Goal: Information Seeking & Learning: Learn about a topic

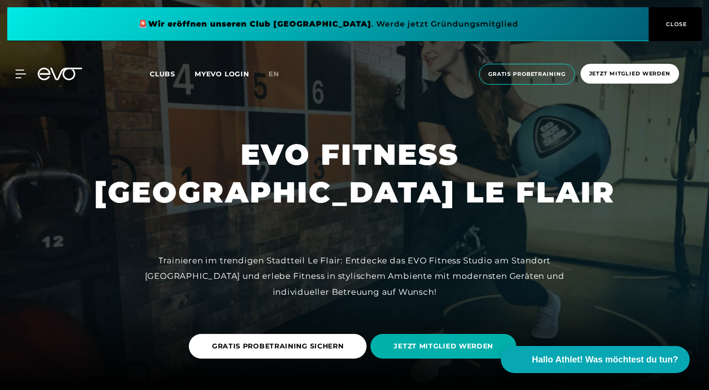
click at [674, 20] on span "CLOSE" at bounding box center [676, 24] width 24 height 9
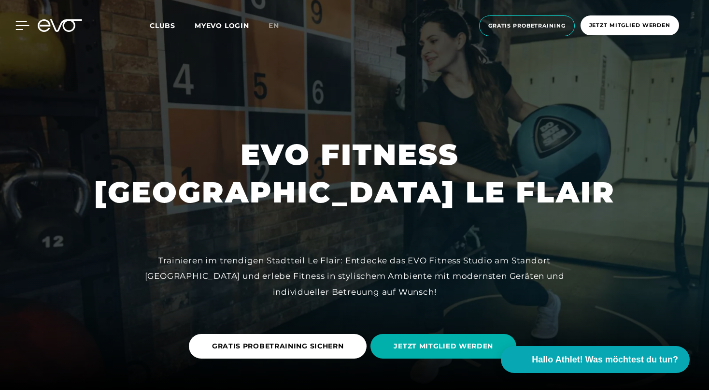
click at [24, 27] on icon at bounding box center [22, 25] width 14 height 9
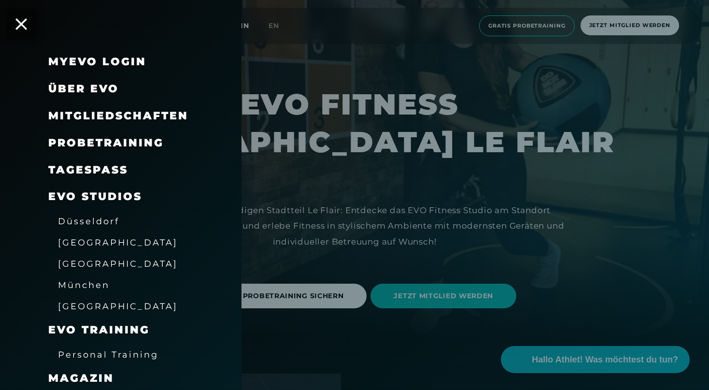
click at [89, 118] on span "Mitgliedschaften" at bounding box center [118, 115] width 140 height 13
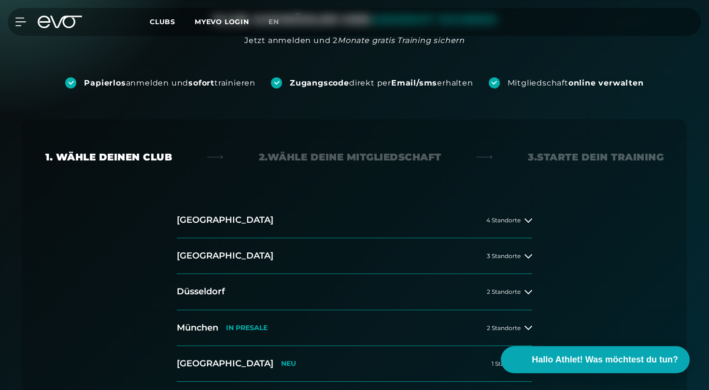
scroll to position [170, 0]
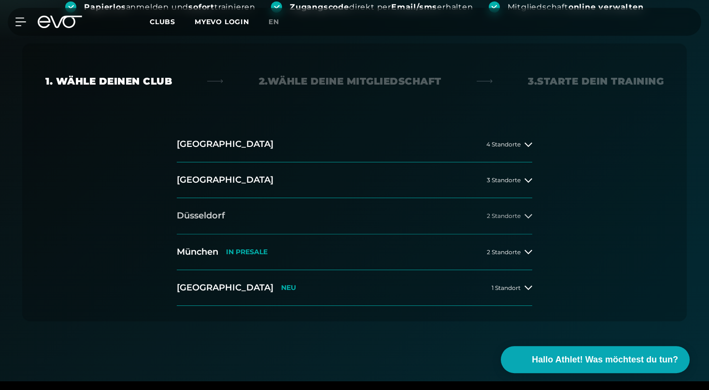
click at [330, 222] on button "[GEOGRAPHIC_DATA] 2 Standorte" at bounding box center [354, 216] width 355 height 36
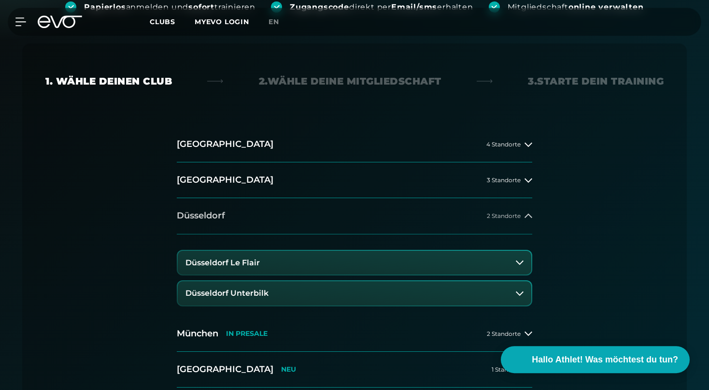
scroll to position [211, 0]
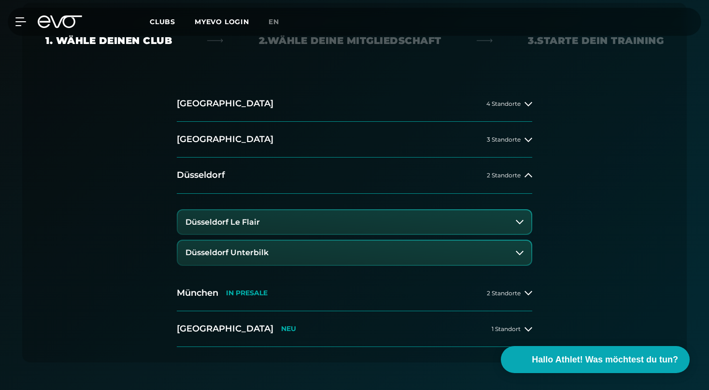
click at [320, 224] on button "Düsseldorf Le Flair" at bounding box center [355, 222] width 354 height 24
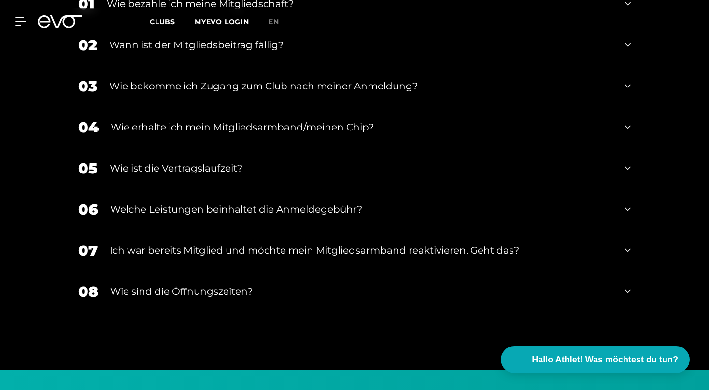
scroll to position [1460, 0]
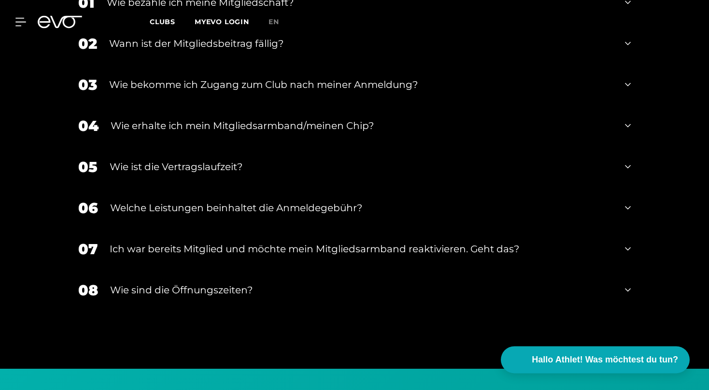
click at [147, 216] on div "06 Welche Leistungen beinhaltet die Anmeldegebühr?" at bounding box center [355, 207] width 572 height 41
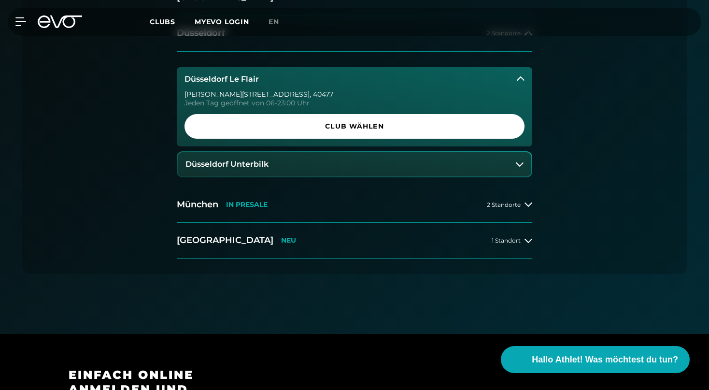
scroll to position [0, 0]
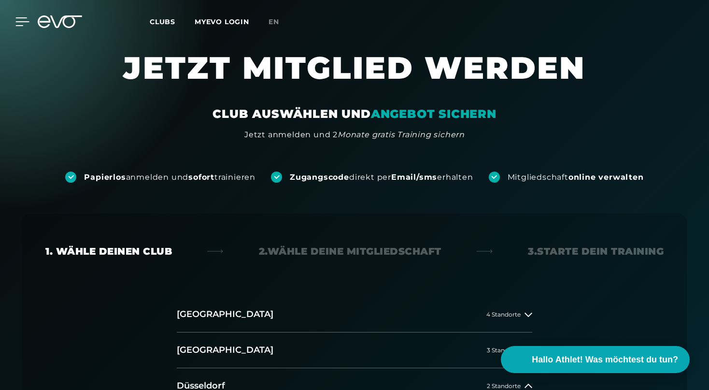
click at [23, 18] on icon at bounding box center [23, 22] width 14 height 8
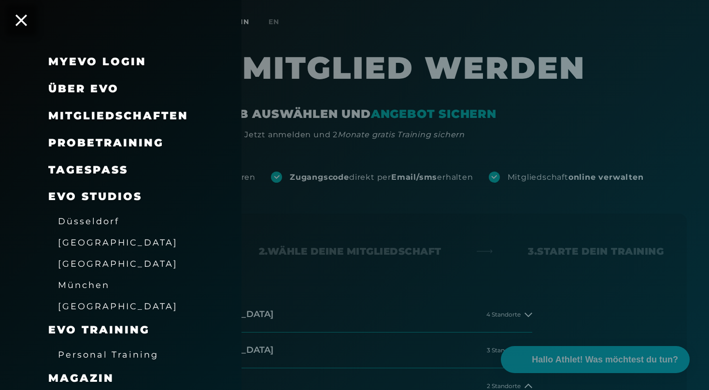
scroll to position [83, 0]
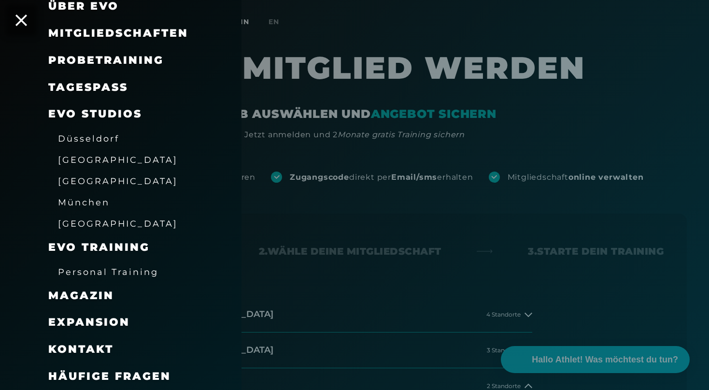
click at [85, 273] on span "Personal Training" at bounding box center [108, 272] width 100 height 10
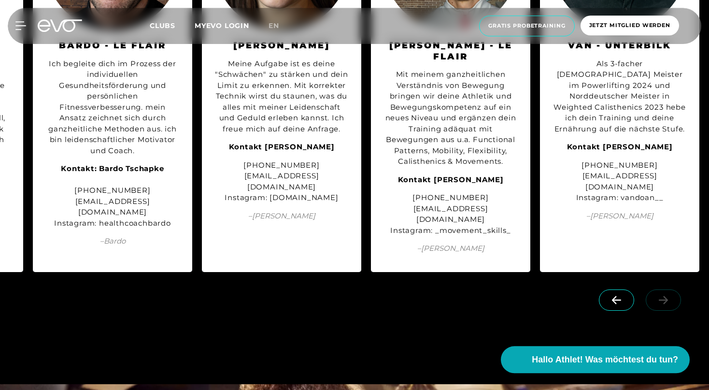
scroll to position [2942, 0]
